Goal: Transaction & Acquisition: Purchase product/service

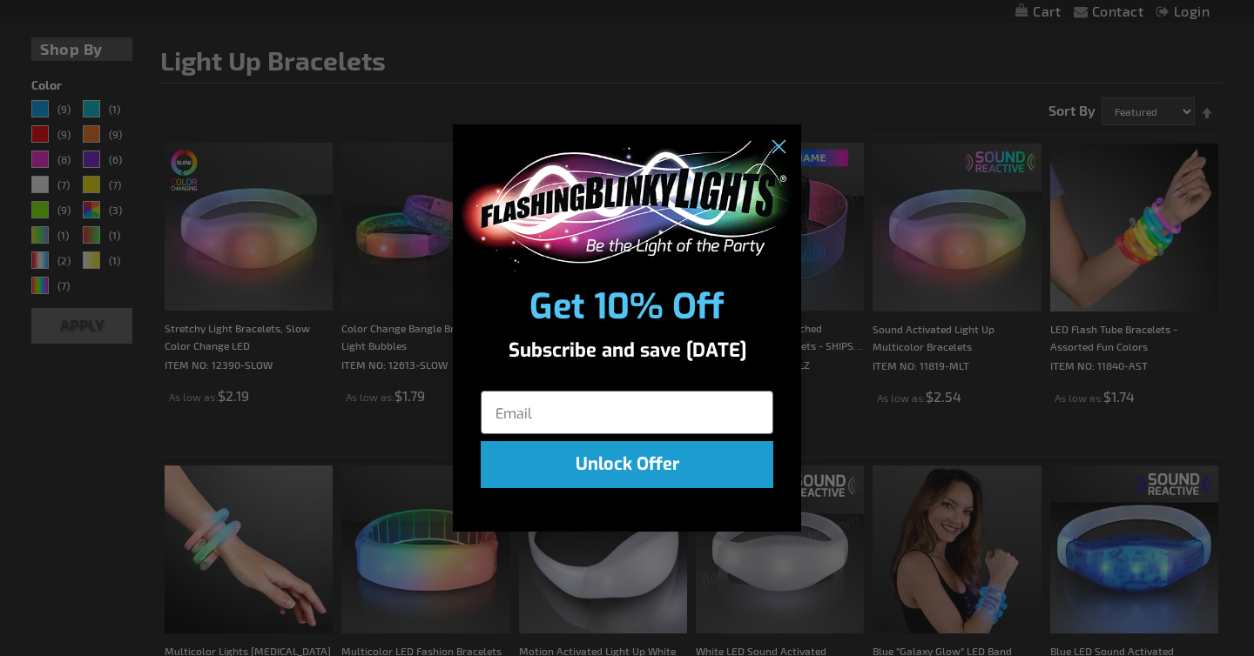
scroll to position [256, 0]
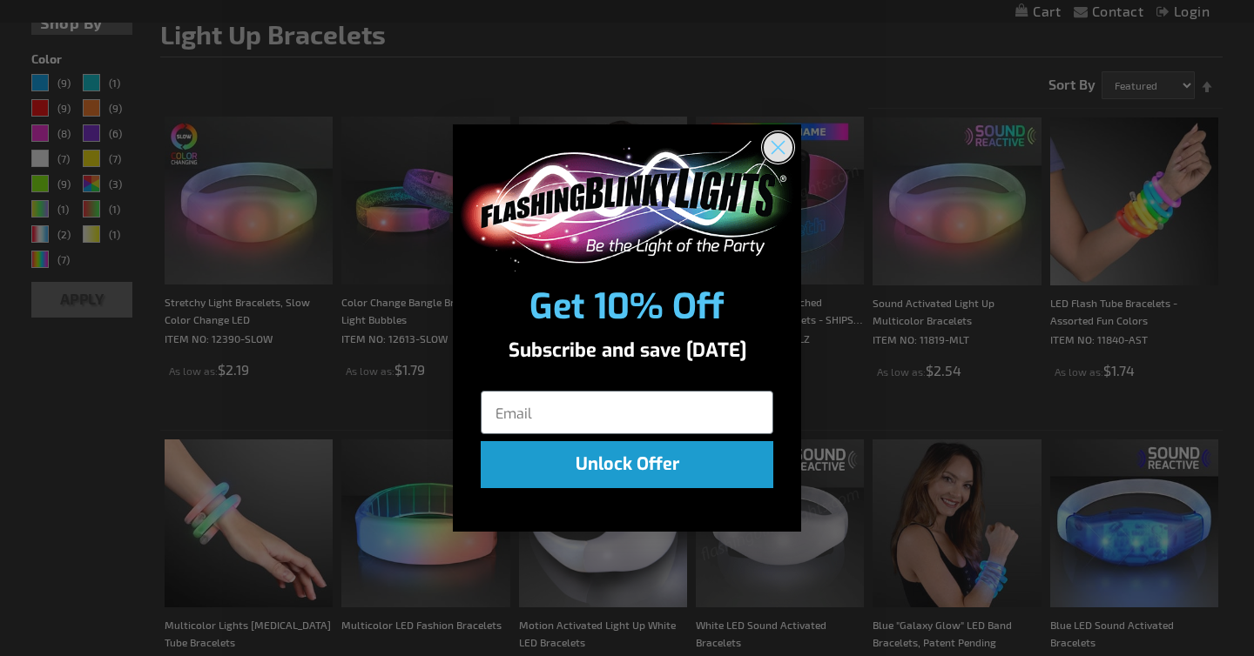
click at [781, 142] on circle "Close dialog" at bounding box center [777, 146] width 29 height 29
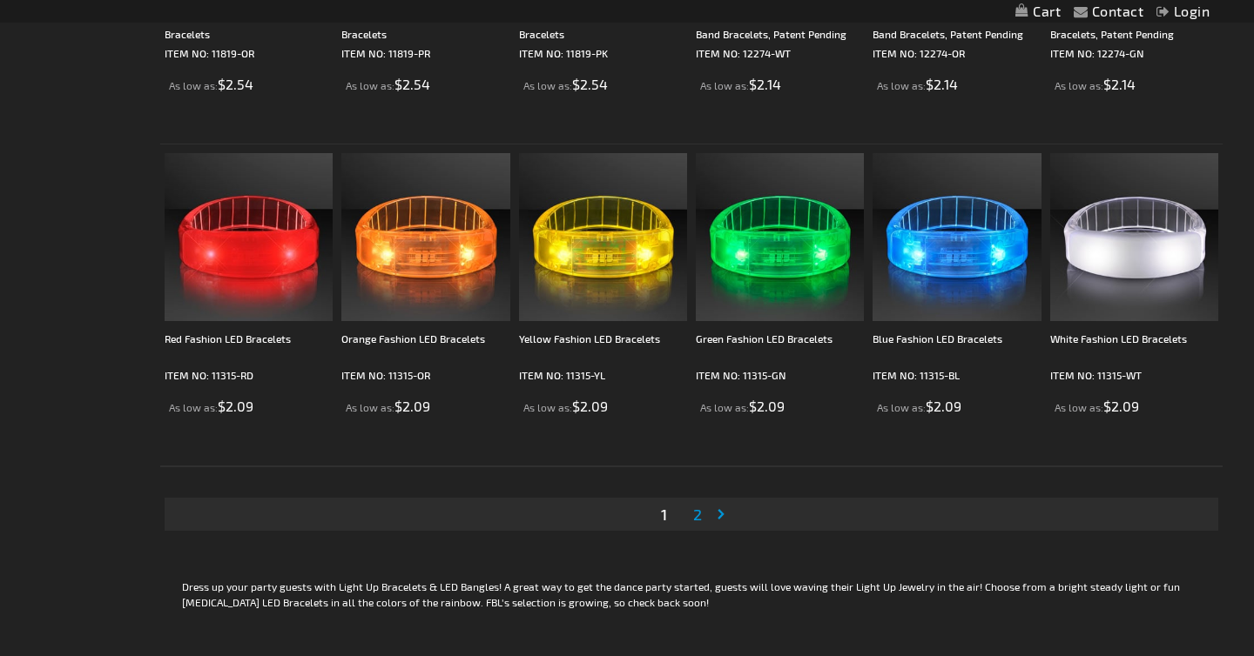
scroll to position [3146, 0]
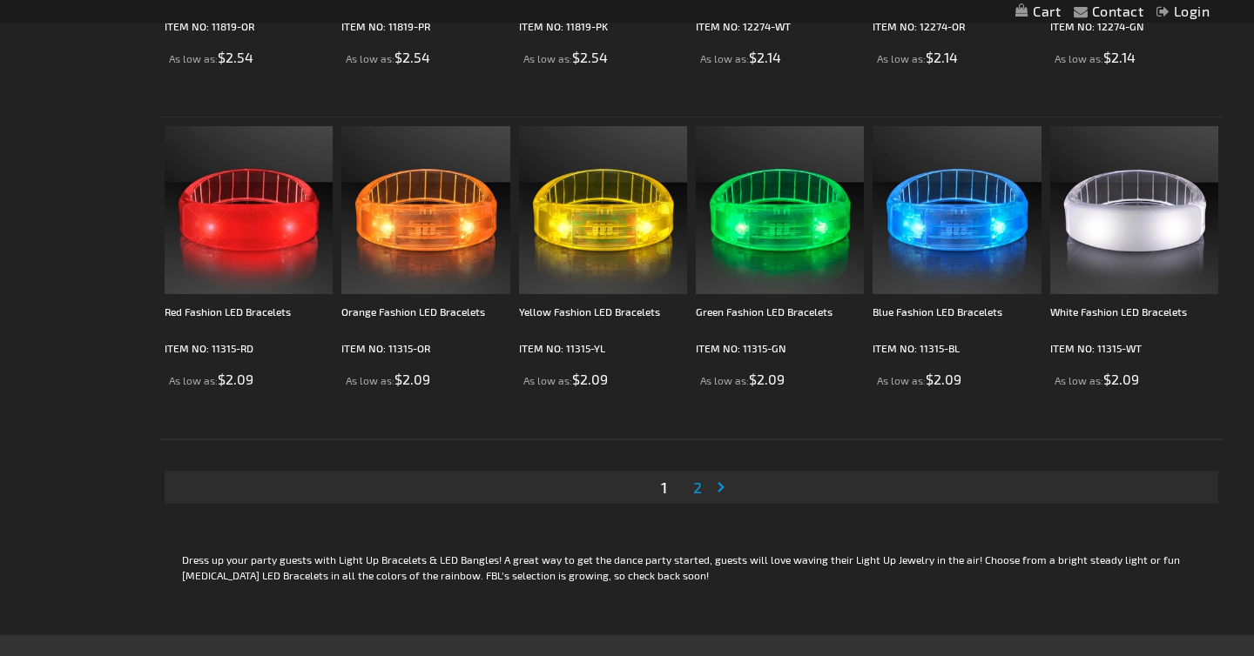
click at [697, 496] on link "Page 2" at bounding box center [697, 487] width 16 height 26
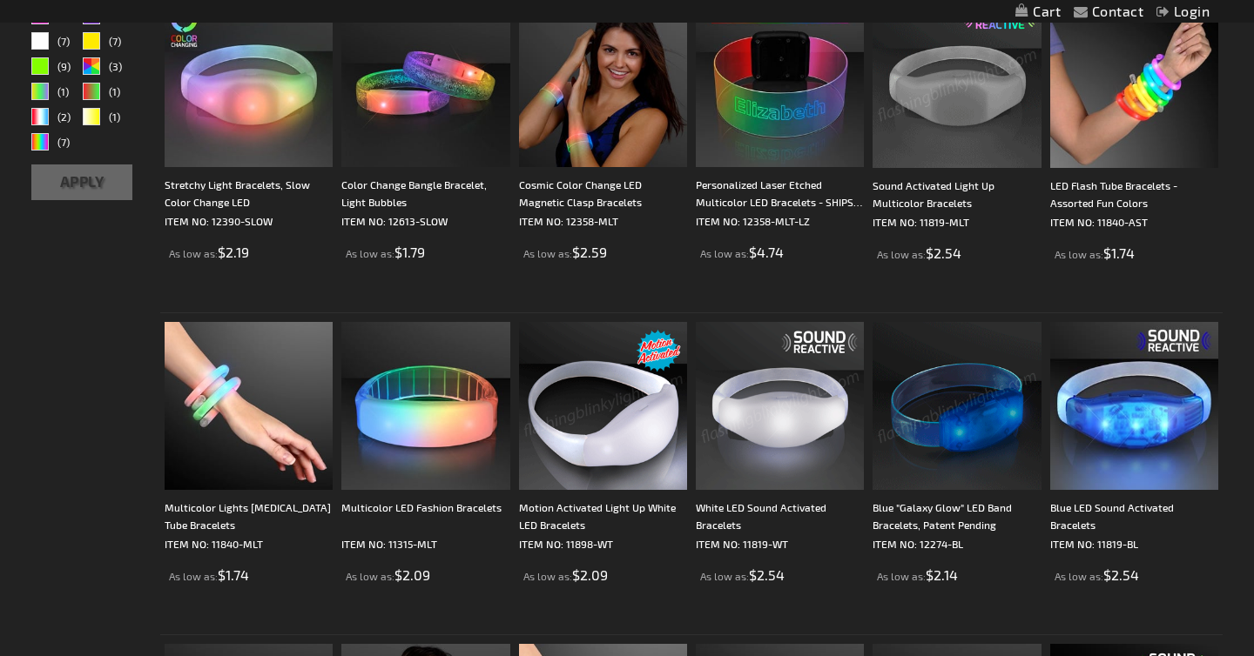
scroll to position [418, 0]
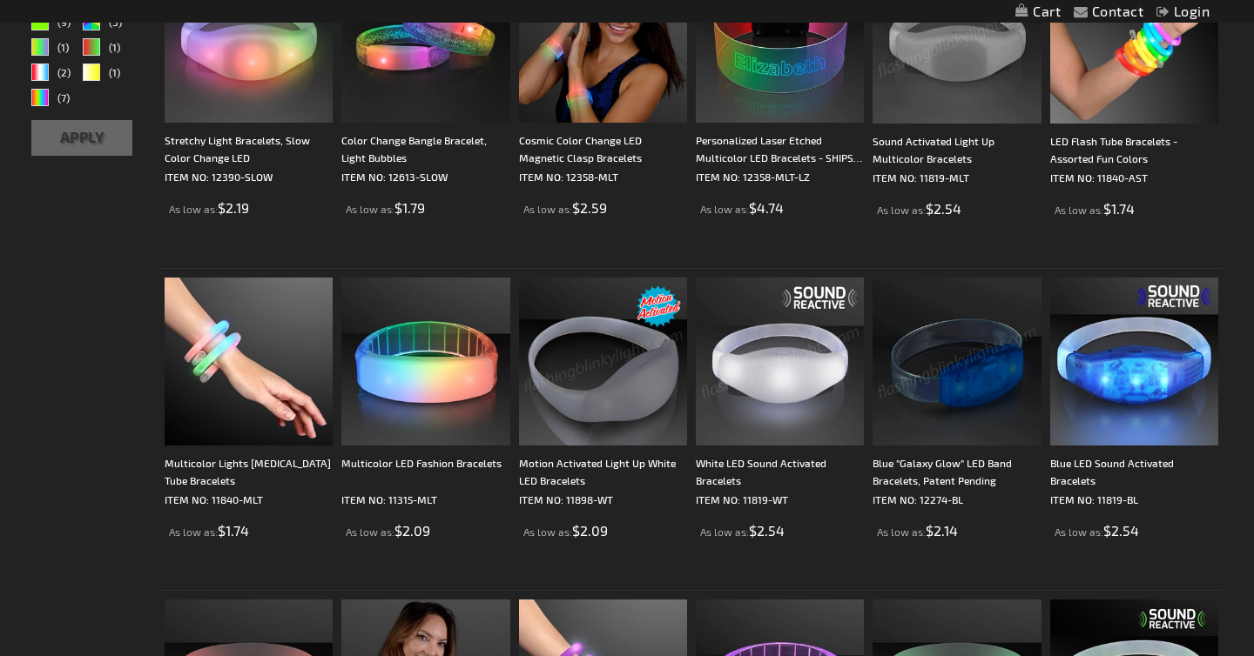
click at [750, 403] on img at bounding box center [780, 362] width 168 height 168
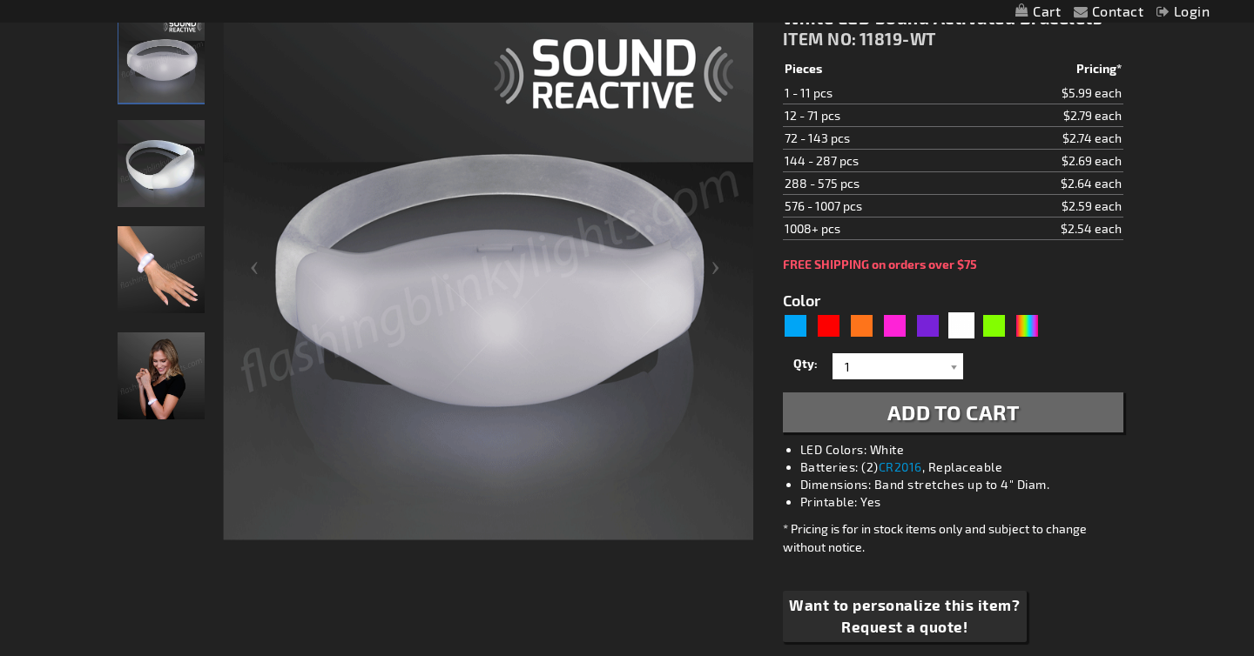
scroll to position [280, 0]
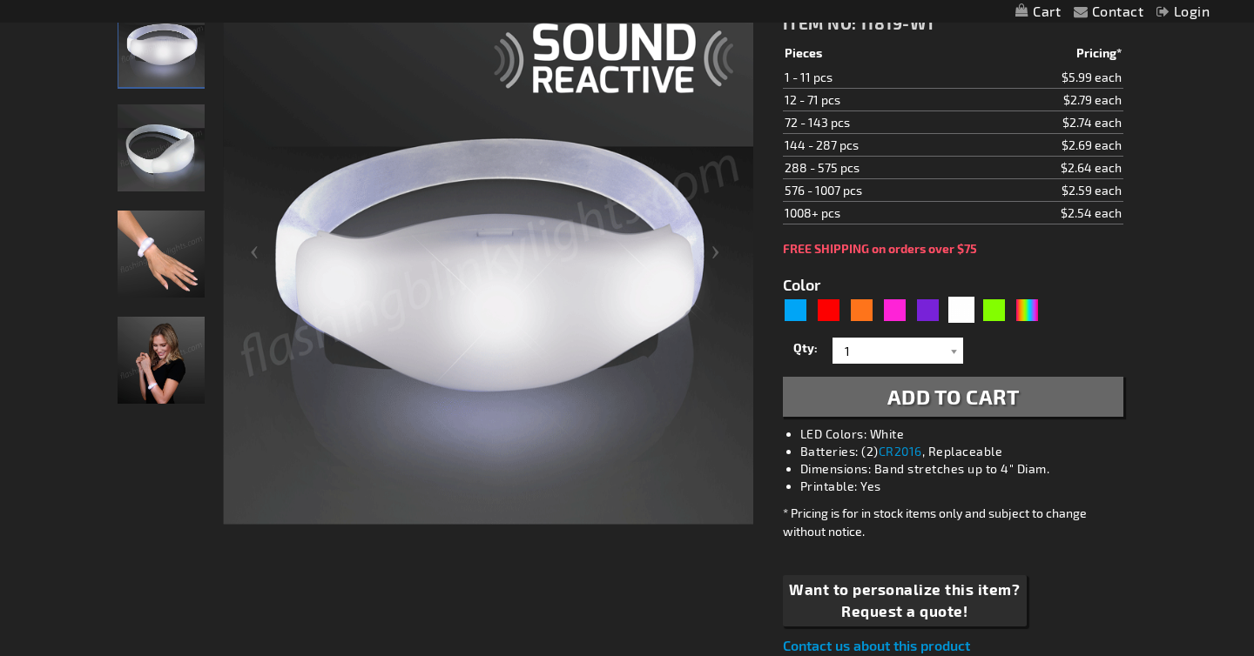
click at [164, 149] on img "White Light Up Sound Activated Bracelet" at bounding box center [161, 147] width 87 height 87
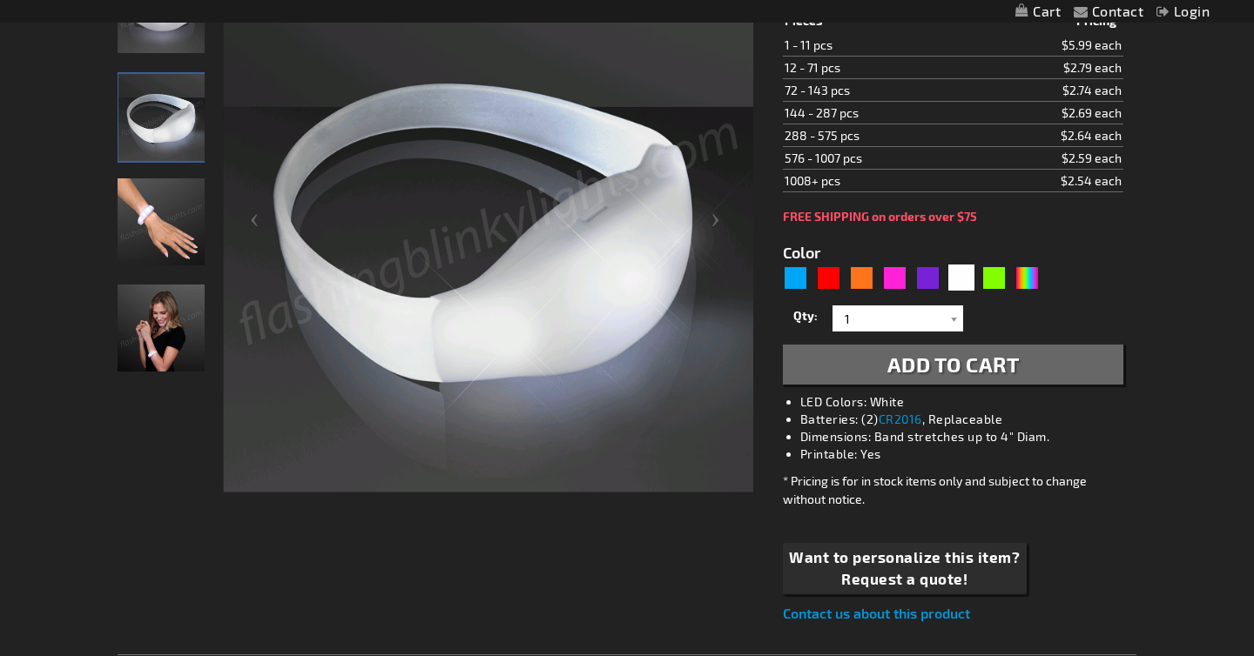
scroll to position [286, 0]
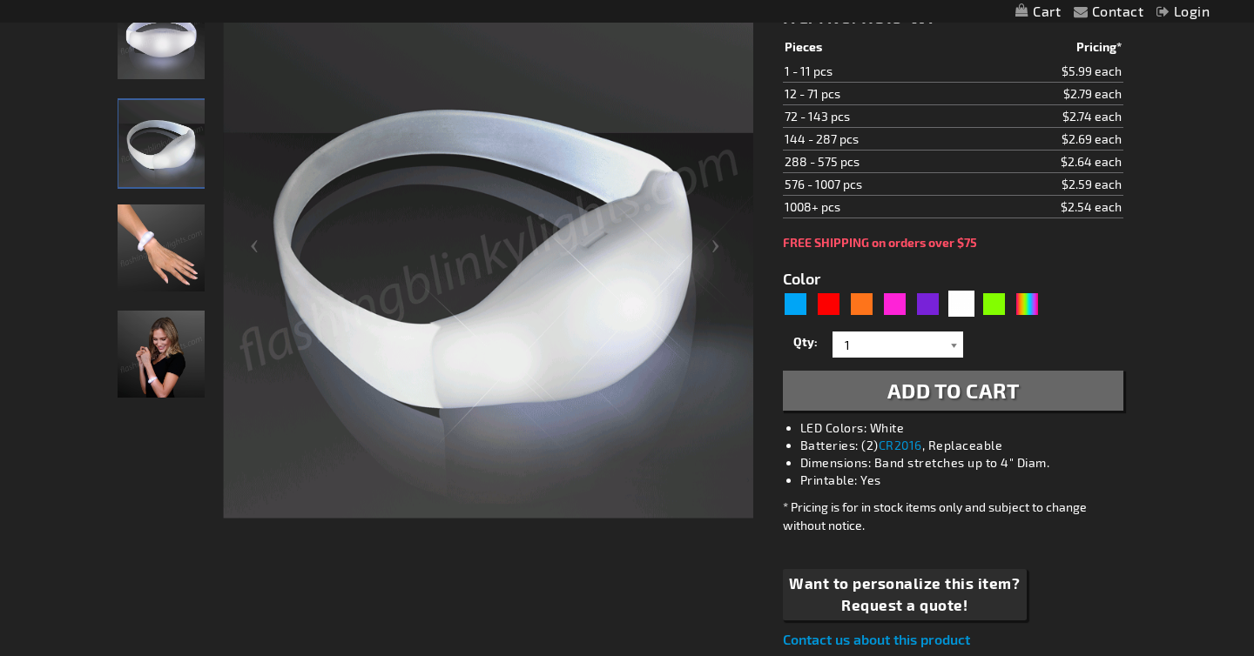
click at [948, 336] on div at bounding box center [953, 345] width 17 height 26
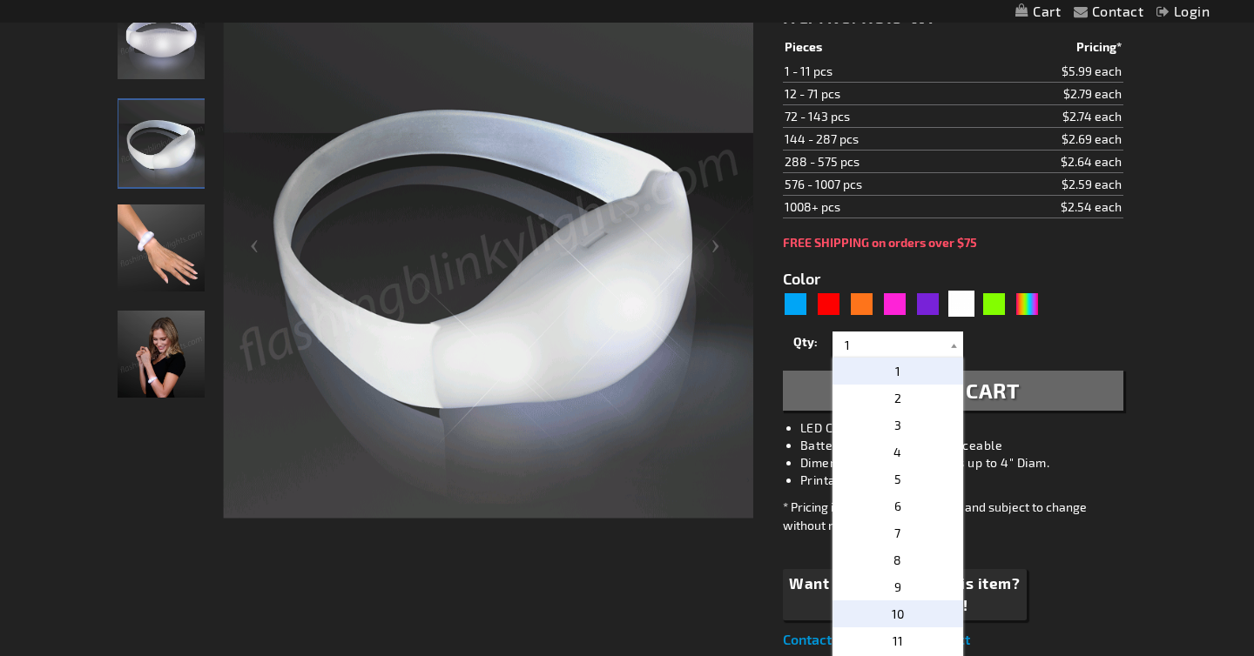
click at [932, 610] on p "10" at bounding box center [897, 614] width 131 height 27
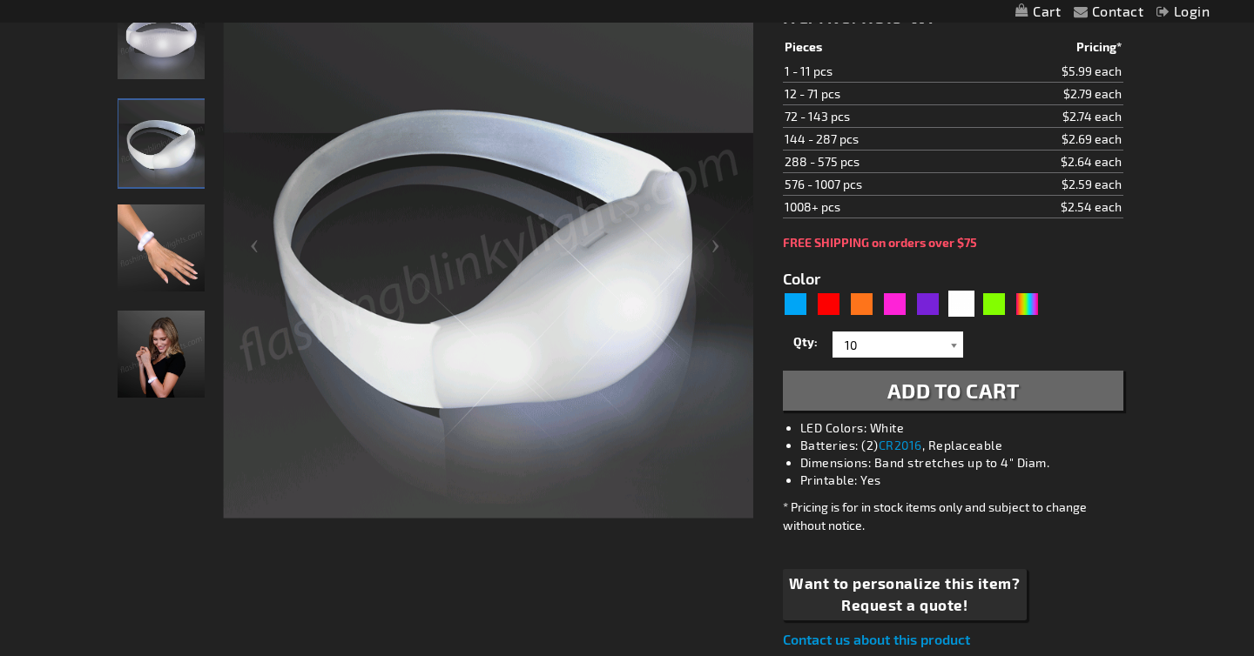
click at [960, 347] on div at bounding box center [953, 345] width 17 height 26
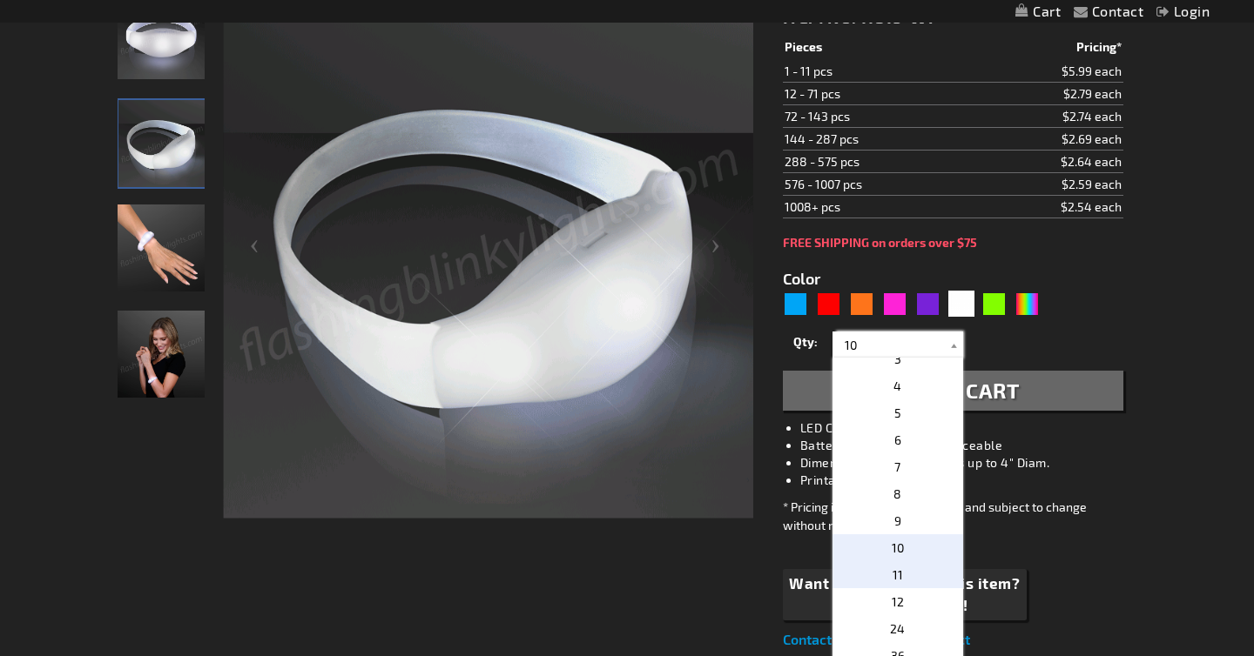
scroll to position [67, 0]
click at [907, 604] on p "12" at bounding box center [897, 601] width 131 height 27
type input "12"
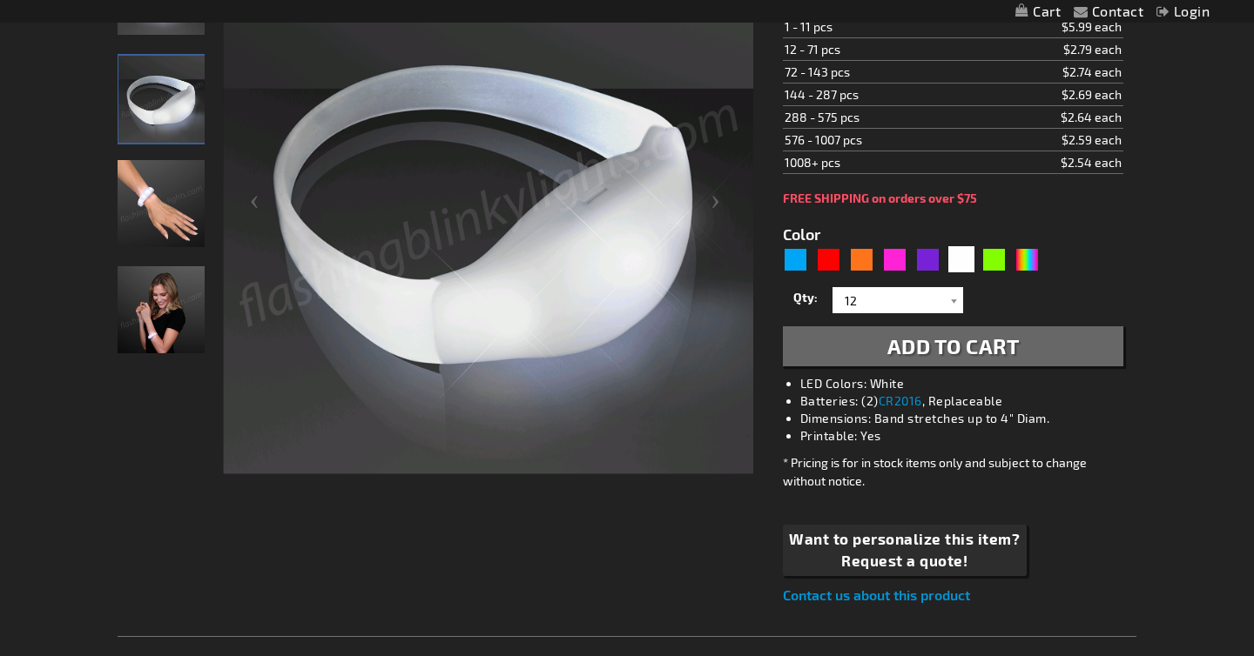
scroll to position [332, 0]
click at [867, 355] on button "Add to Cart" at bounding box center [953, 346] width 340 height 40
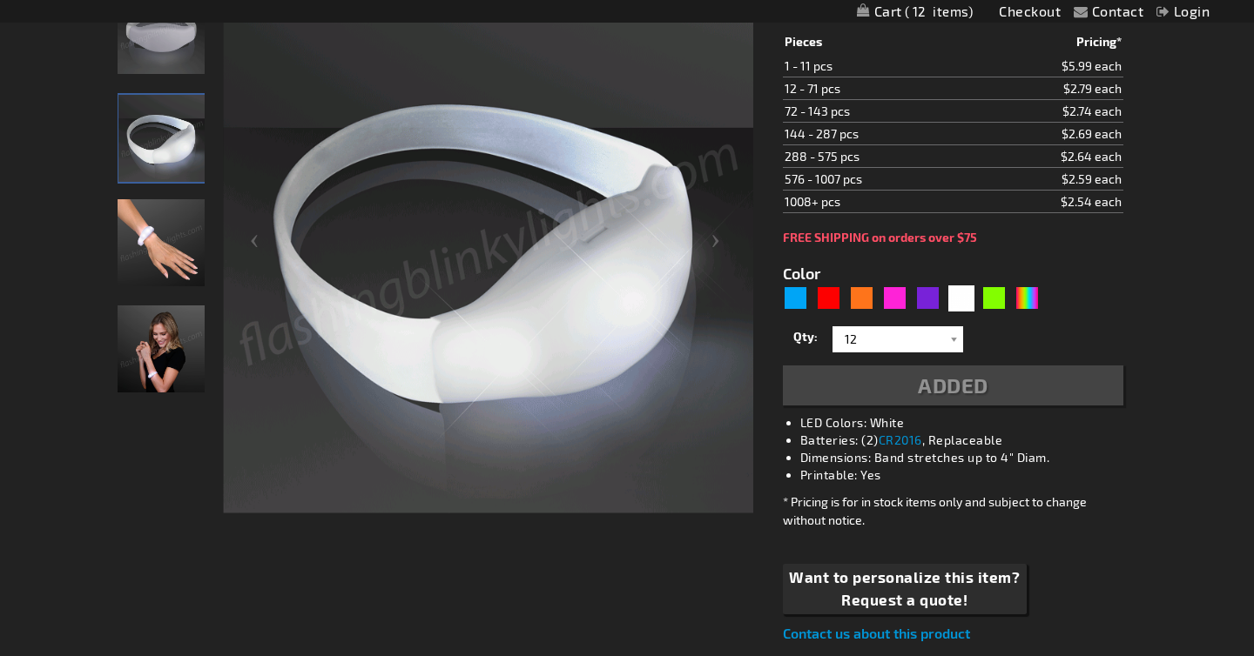
scroll to position [371, 0]
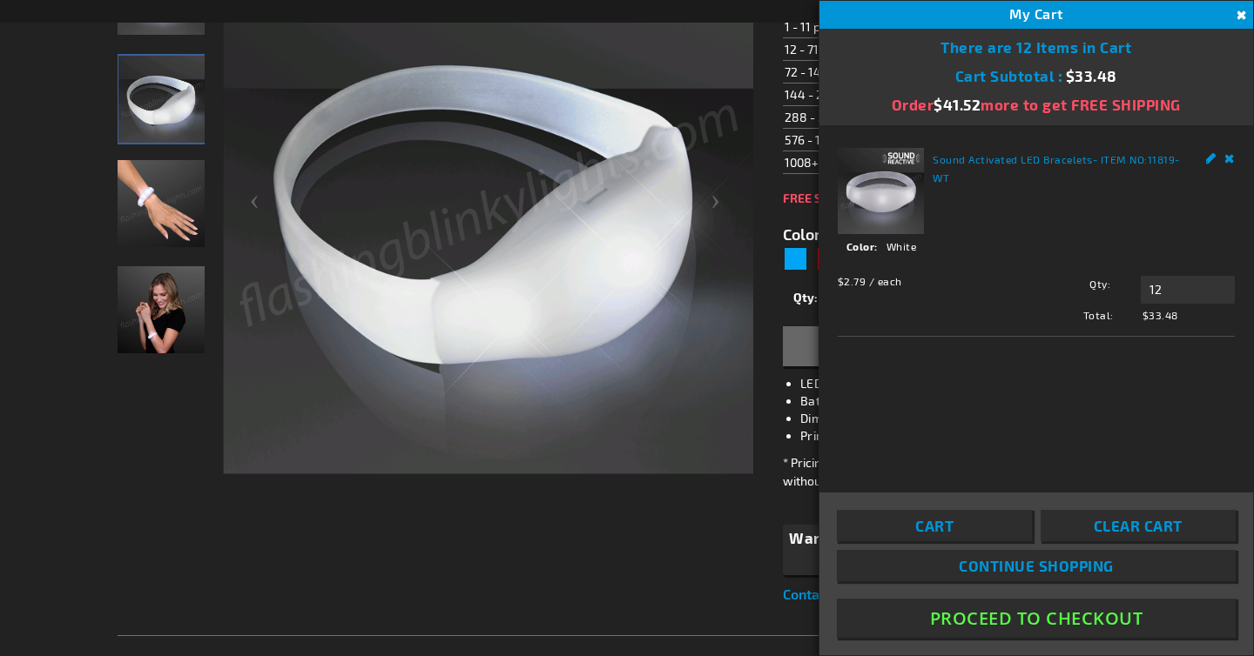
click at [1032, 620] on button "Proceed To Checkout" at bounding box center [1036, 618] width 399 height 39
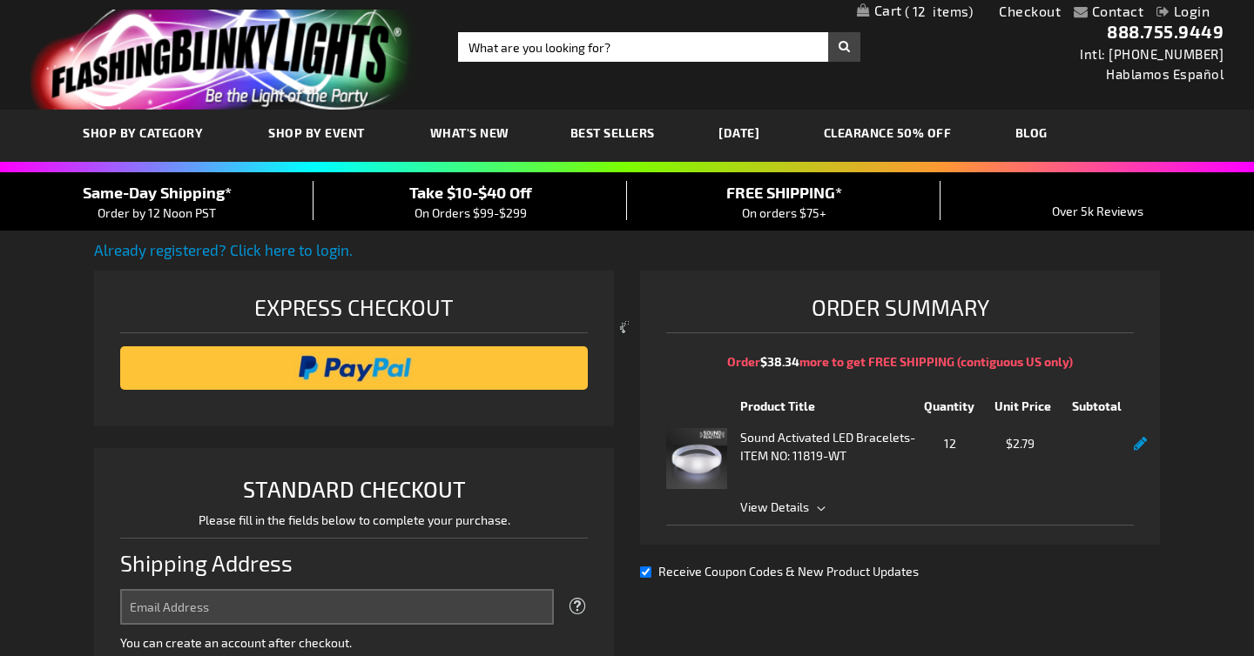
select select "US"
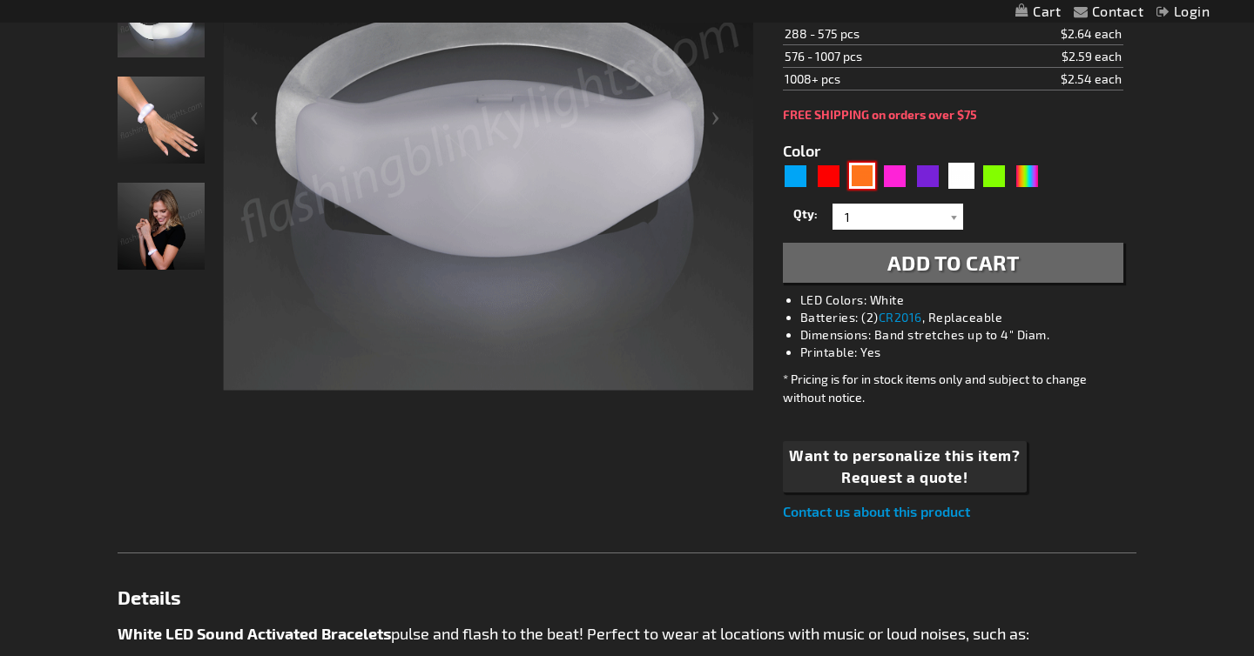
click at [849, 174] on div "Orange" at bounding box center [862, 176] width 26 height 26
type input "5637"
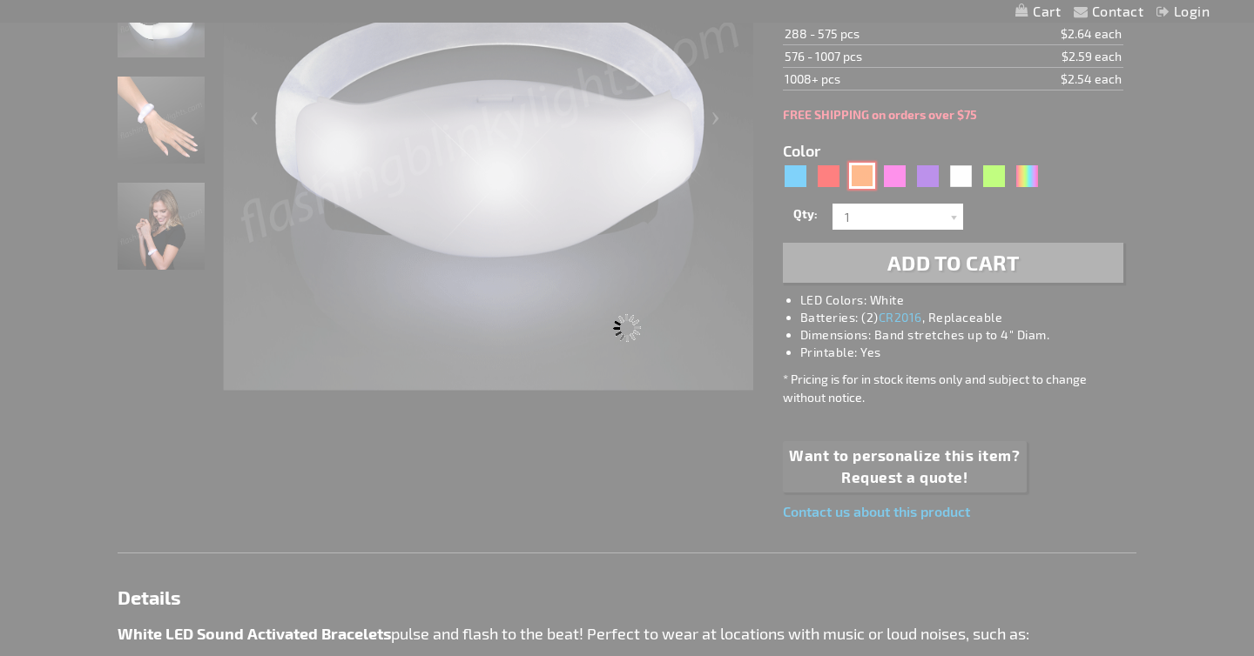
type input "11819-OR"
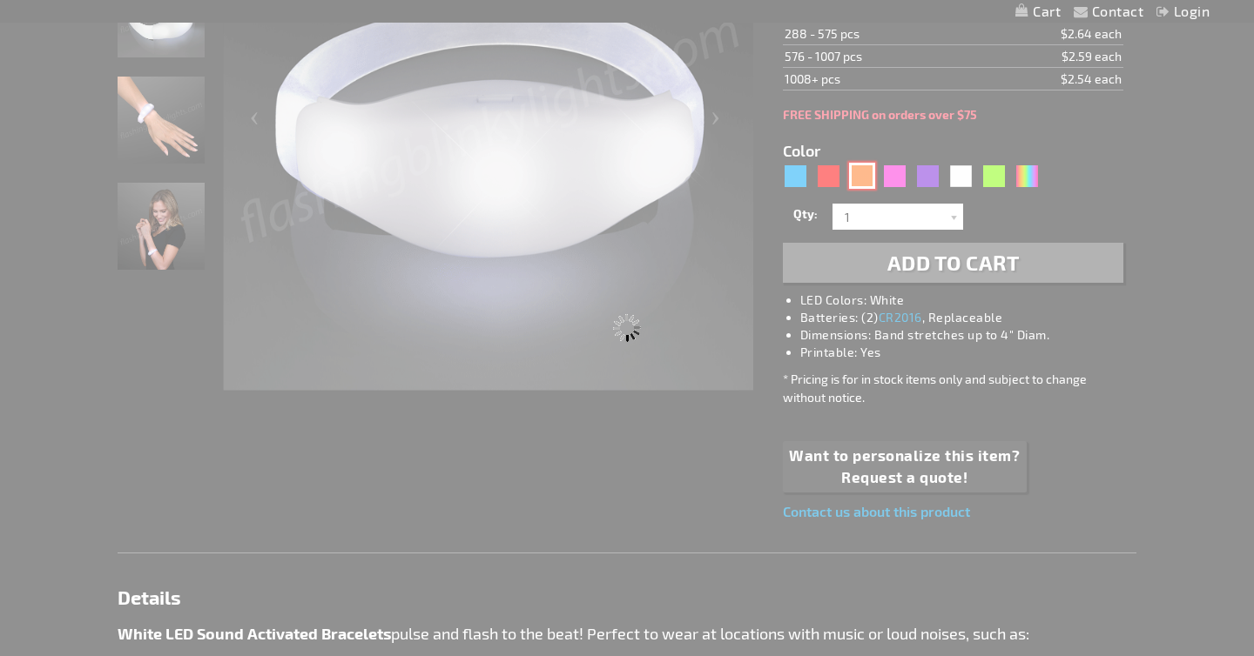
type input "Customize - Orange LED Sound Sensitive Light Bracelets - ITEM NO: 11819-OR"
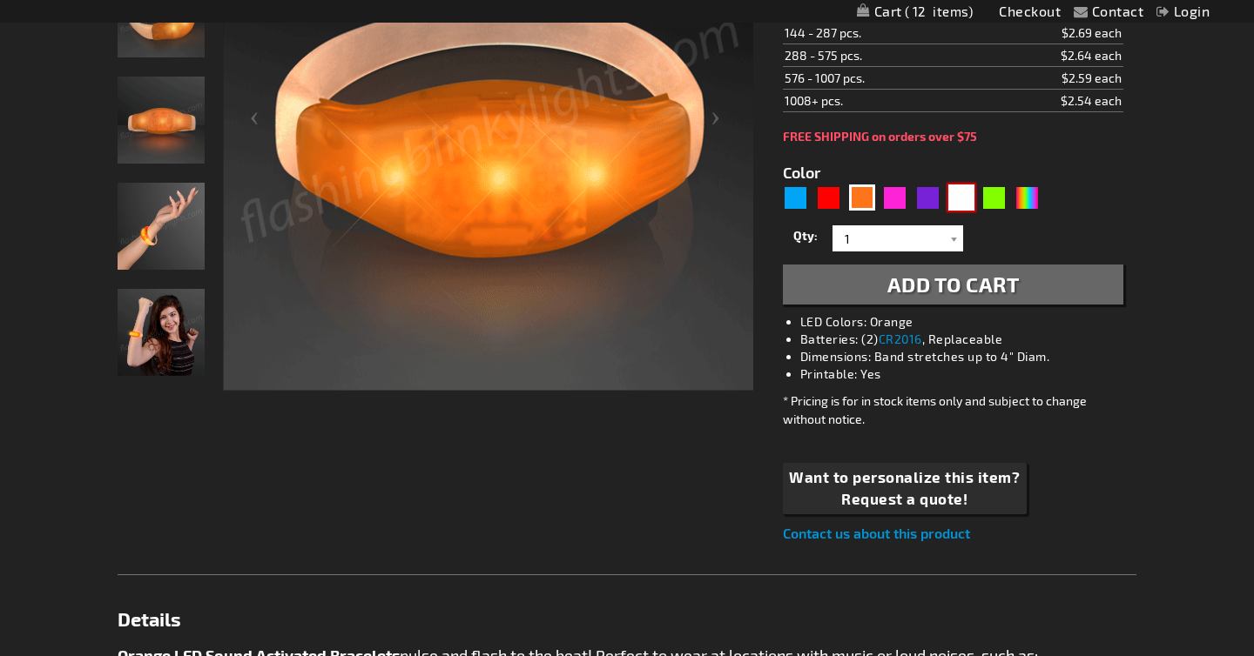
click at [969, 199] on div "White" at bounding box center [961, 198] width 26 height 26
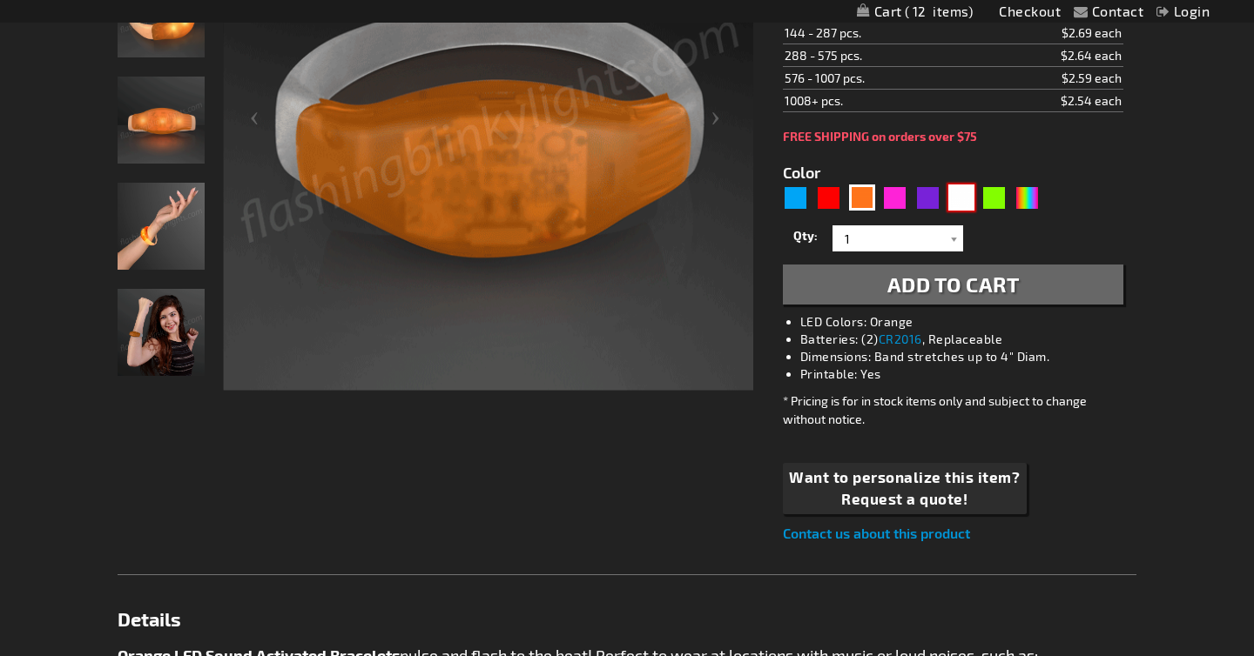
type input "5646"
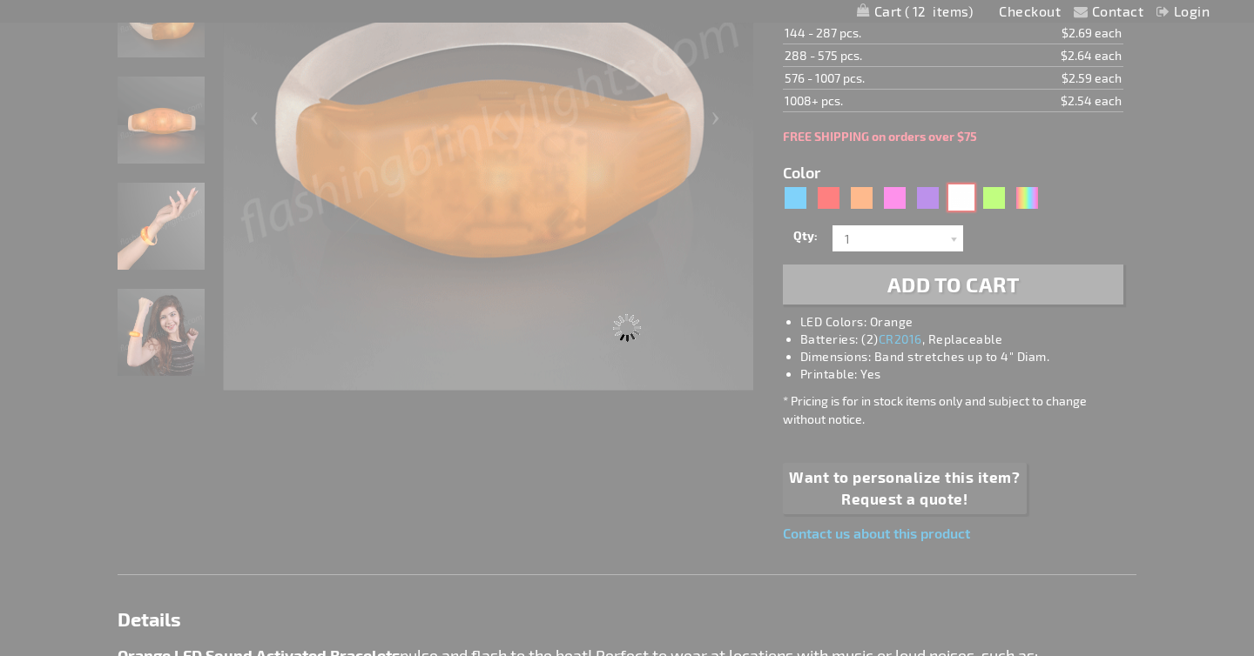
type input "11819-WT"
type input "Customize - White LED Sound Activated Bracelets - ITEM NO: 11819-WT"
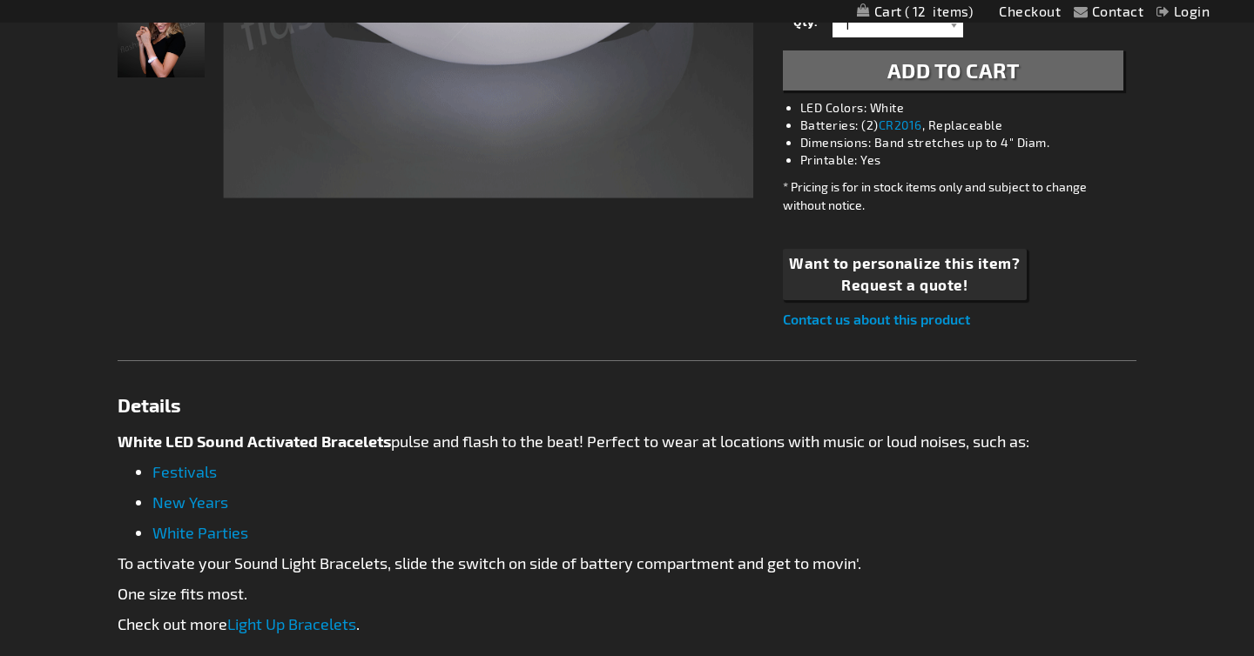
scroll to position [689, 0]
